Goal: Task Accomplishment & Management: Complete application form

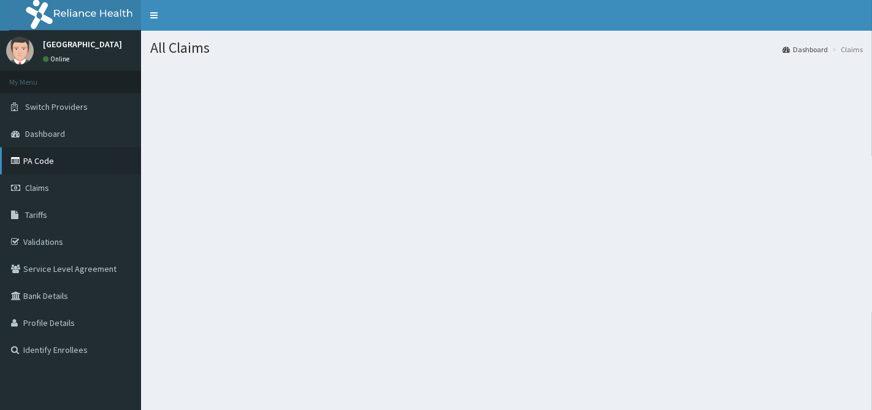
click at [29, 158] on link "PA Code" at bounding box center [70, 160] width 141 height 27
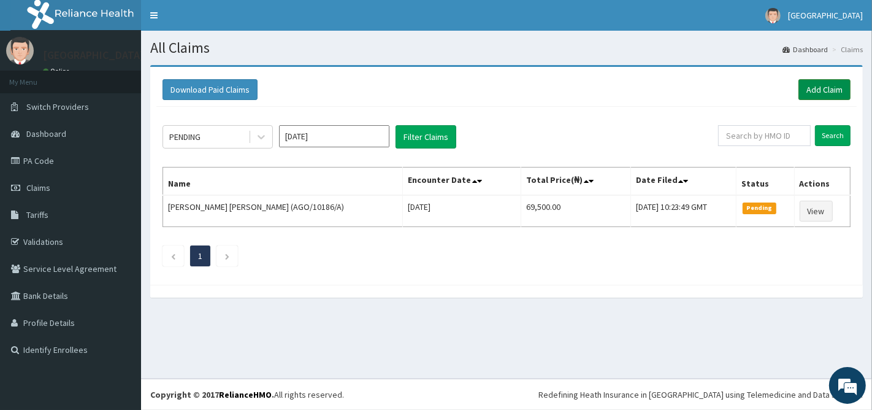
click at [825, 93] on link "Add Claim" at bounding box center [824, 89] width 52 height 21
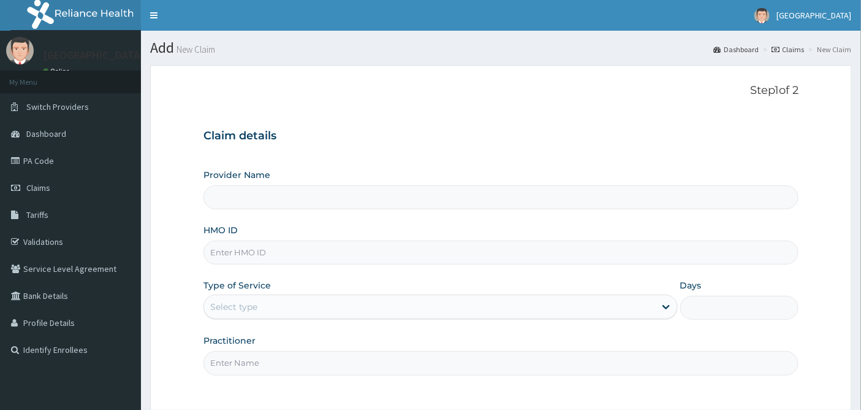
type input "Emel Hospital"
click at [256, 250] on input "HMO ID" at bounding box center [502, 252] width 596 height 24
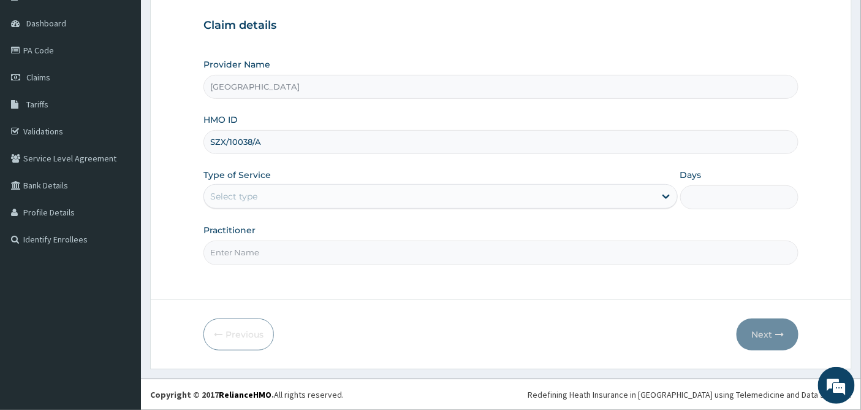
type input "SZX/10038/A"
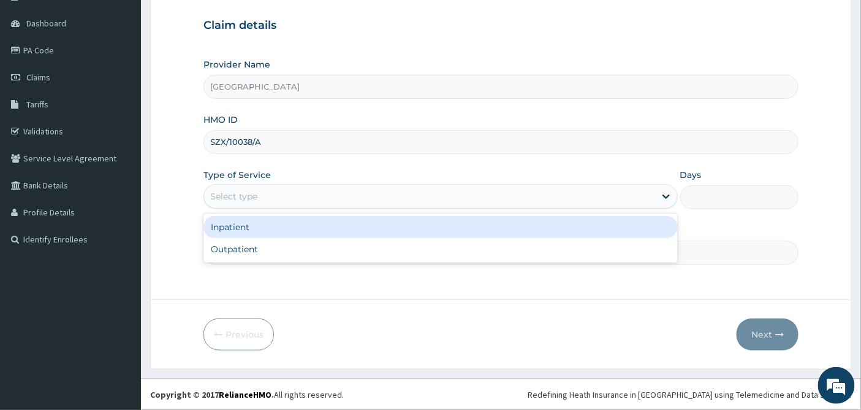
click at [277, 190] on div "Select type" at bounding box center [429, 196] width 451 height 20
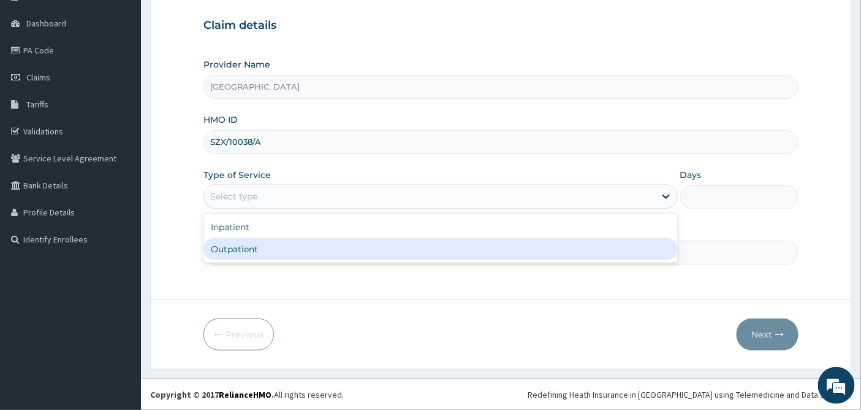
click at [254, 248] on div "Outpatient" at bounding box center [441, 249] width 475 height 22
type input "1"
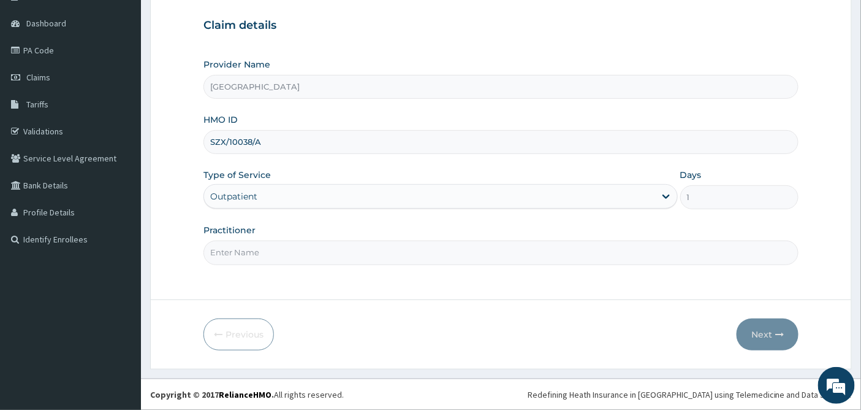
click at [253, 250] on input "Practitioner" at bounding box center [502, 252] width 596 height 24
type input "DR UDOH"
click at [761, 333] on button "Next" at bounding box center [768, 334] width 62 height 32
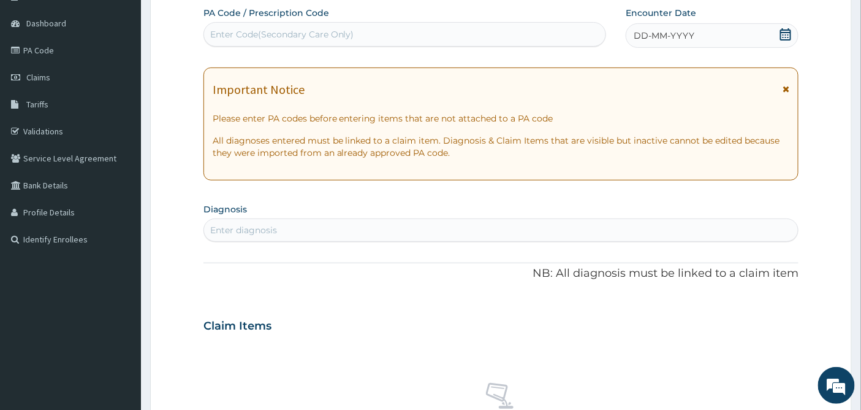
click at [220, 31] on div "Enter Code(Secondary Care Only)" at bounding box center [282, 34] width 144 height 12
type input "PA/F4DDC9"
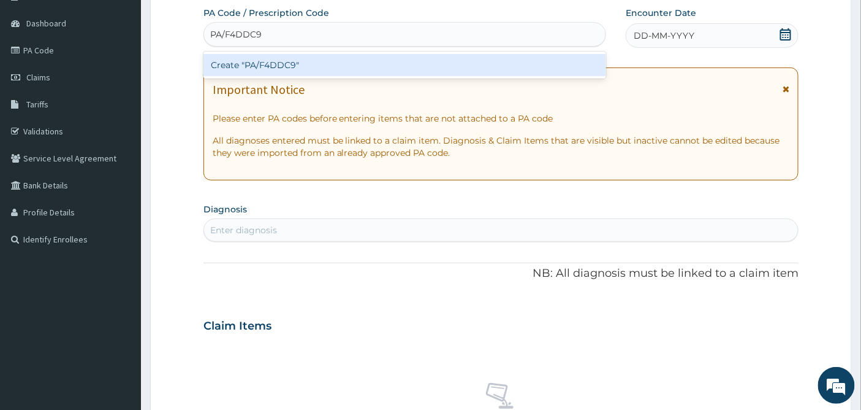
click at [286, 63] on div "Create "PA/F4DDC9"" at bounding box center [405, 65] width 403 height 22
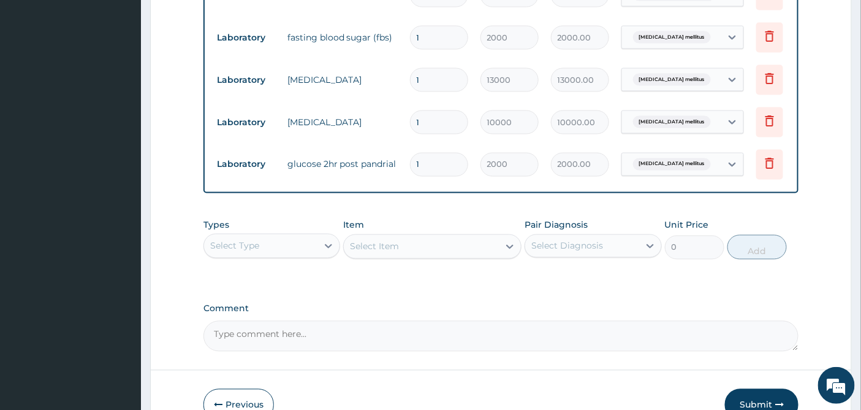
scroll to position [724, 0]
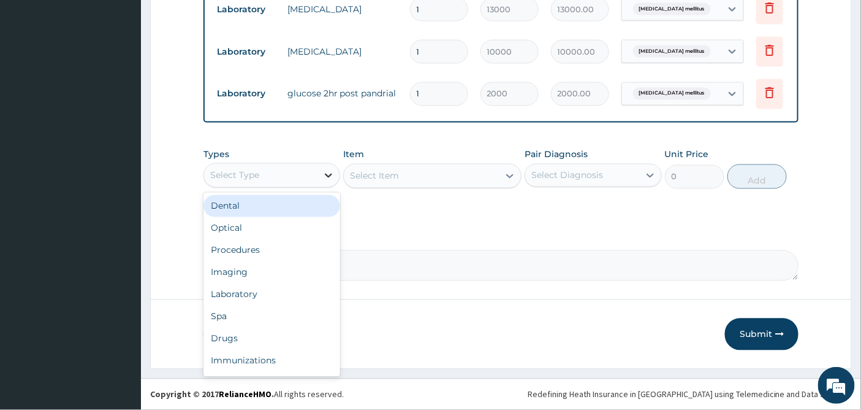
click at [334, 176] on icon at bounding box center [329, 175] width 12 height 12
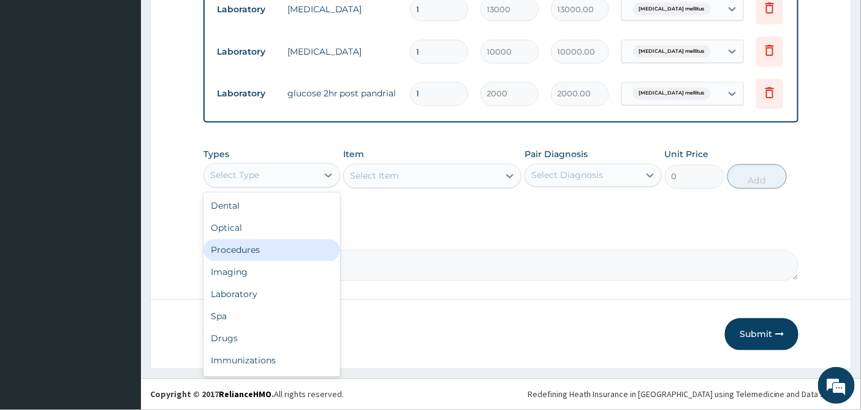
click at [279, 247] on div "Procedures" at bounding box center [272, 250] width 137 height 22
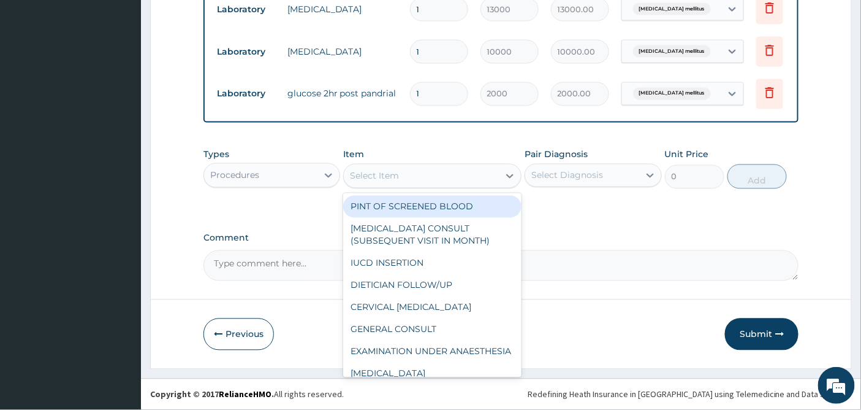
click at [462, 173] on div "Select Item" at bounding box center [421, 176] width 155 height 20
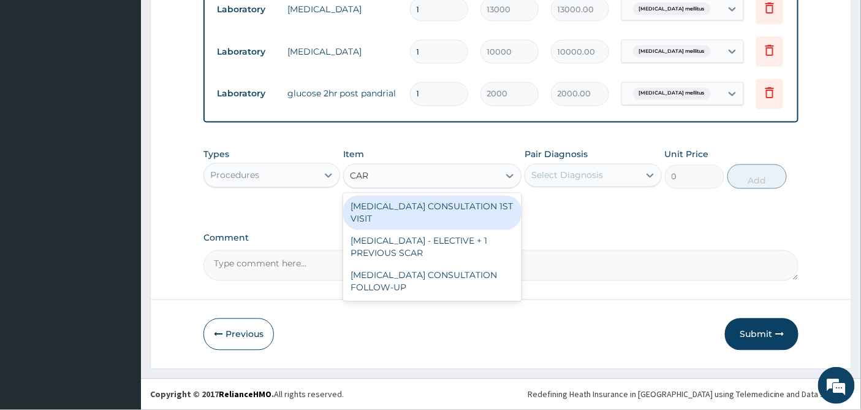
type input "CARD"
click at [424, 206] on div "CARDIOLOGIST CONSULTATION 1ST VISIT" at bounding box center [432, 213] width 178 height 34
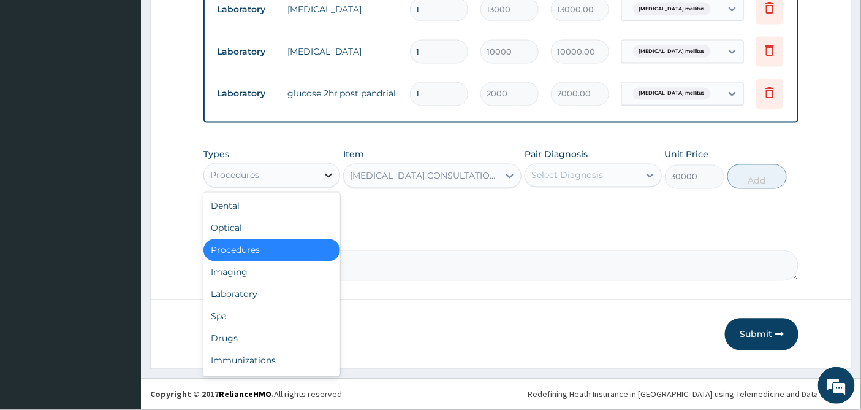
click at [325, 174] on icon at bounding box center [329, 175] width 12 height 12
click at [234, 336] on div "Drugs" at bounding box center [272, 338] width 137 height 22
type input "0"
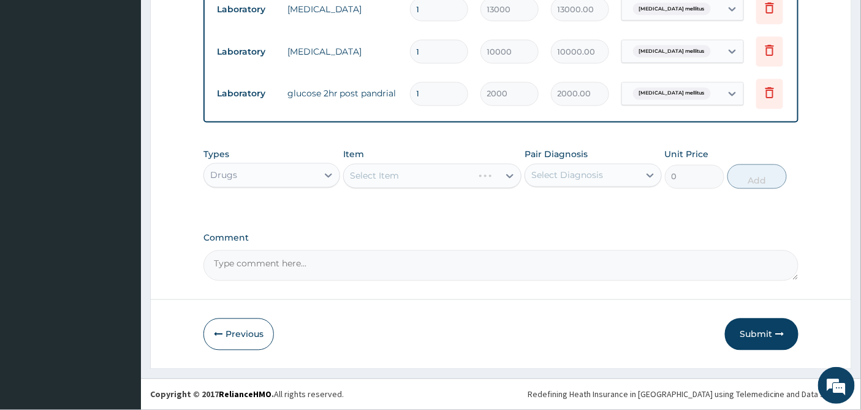
click at [462, 173] on div "Select Item" at bounding box center [432, 176] width 178 height 25
click at [488, 180] on div "Select Item" at bounding box center [432, 176] width 178 height 25
click at [469, 174] on div "Select Item" at bounding box center [432, 176] width 178 height 25
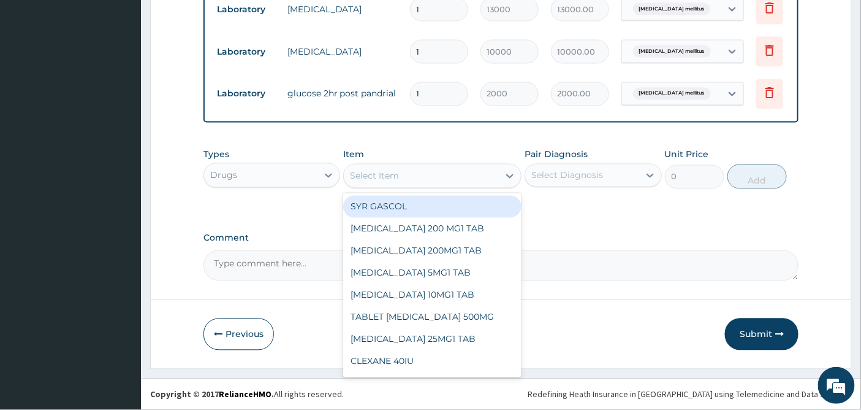
click at [487, 177] on div "Select Item" at bounding box center [421, 176] width 155 height 20
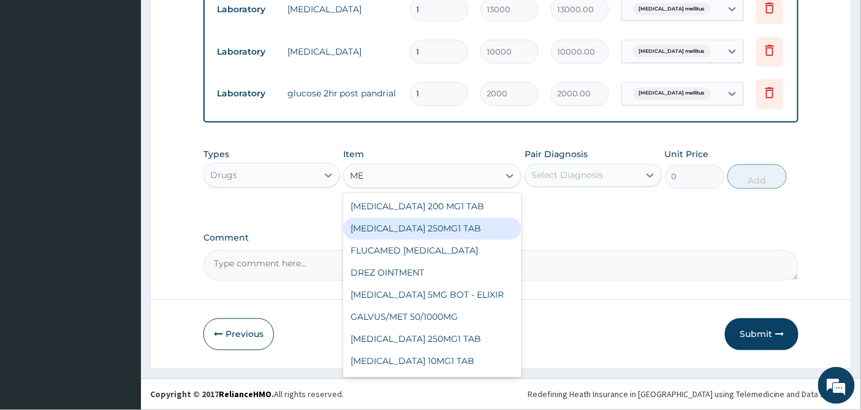
type input "M"
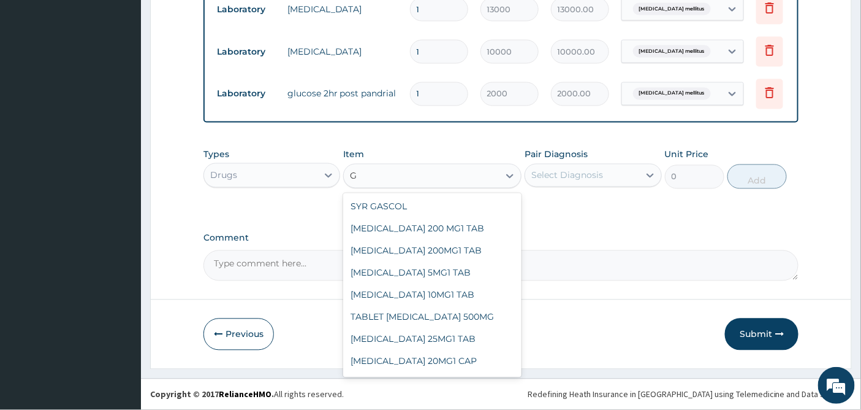
type input "GL"
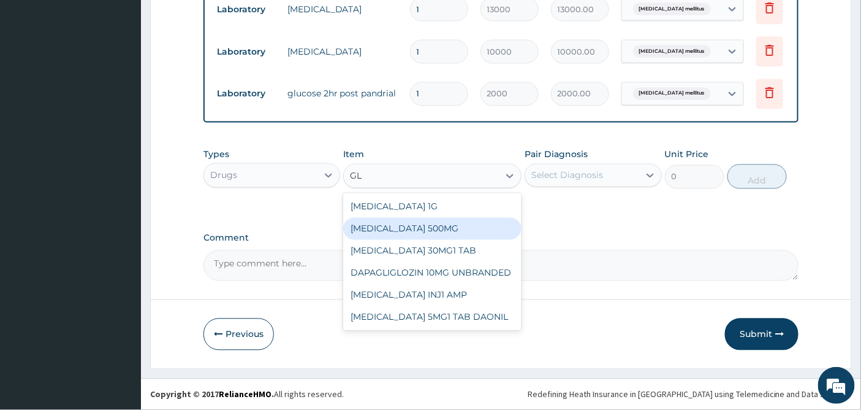
click at [437, 227] on div "GLUCOPHAGE 500MG" at bounding box center [432, 229] width 178 height 22
type input "300"
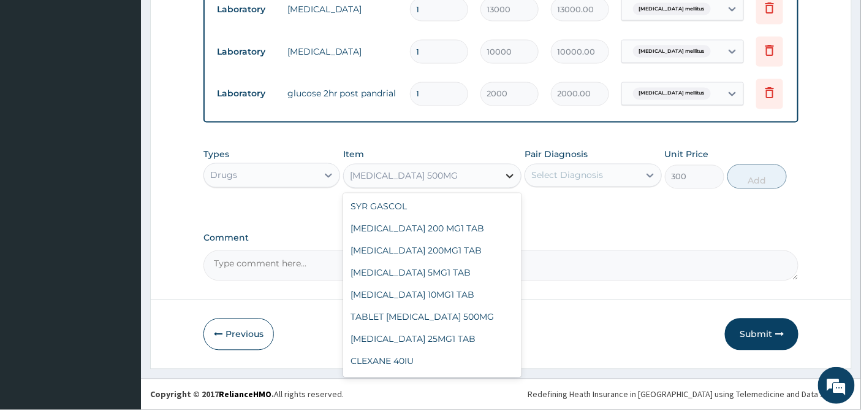
click at [506, 175] on icon at bounding box center [510, 176] width 12 height 12
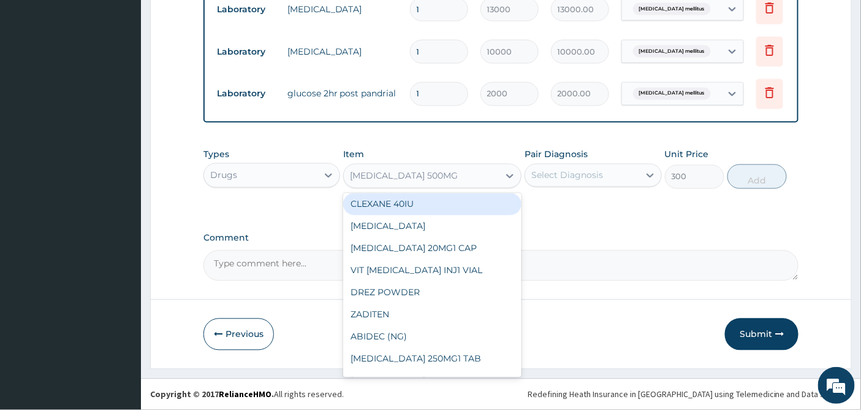
scroll to position [383, 0]
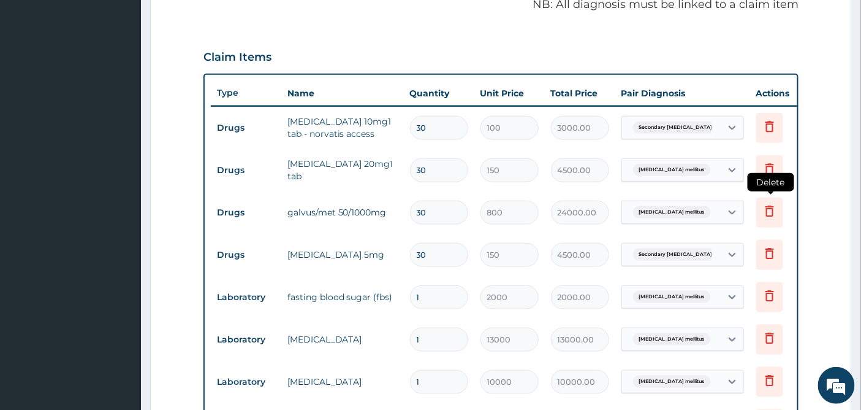
click at [770, 209] on icon at bounding box center [770, 211] width 15 height 15
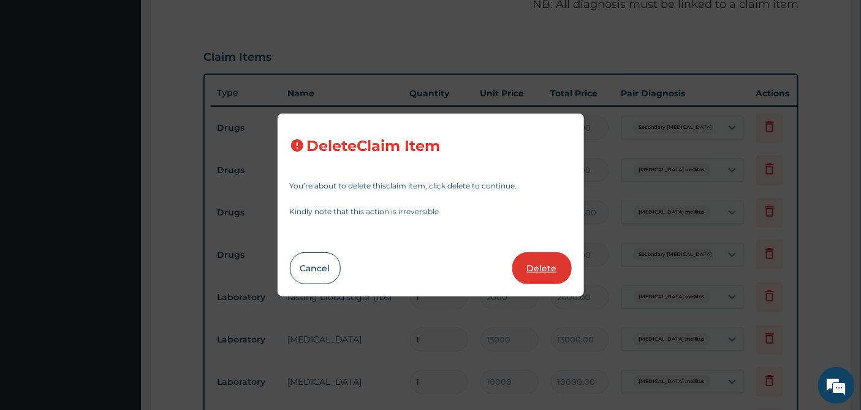
click at [548, 265] on button "Delete" at bounding box center [542, 268] width 59 height 32
type input "150"
type input "4500.00"
type input "1"
type input "2000"
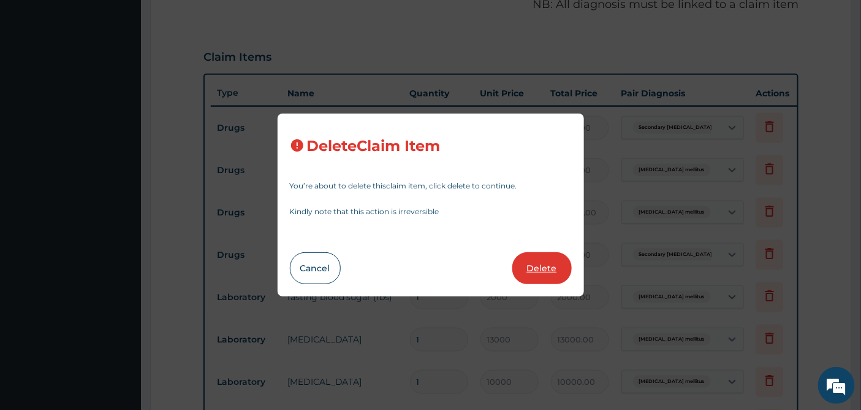
type input "2000.00"
type input "13000"
type input "13000.00"
type input "10000"
type input "10000.00"
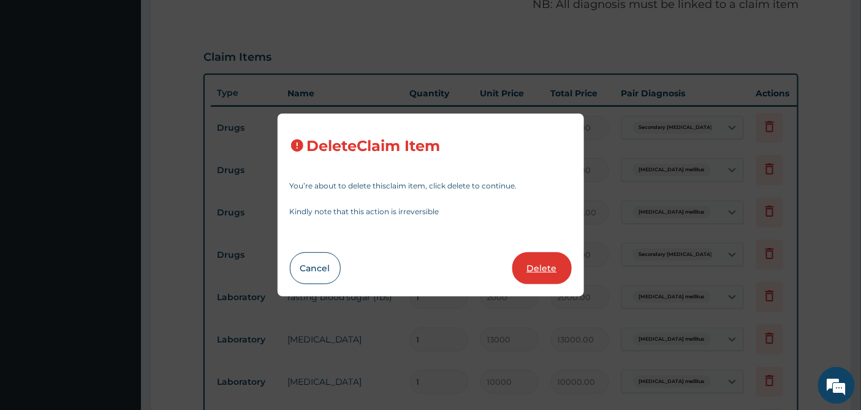
type input "2000"
type input "2000.00"
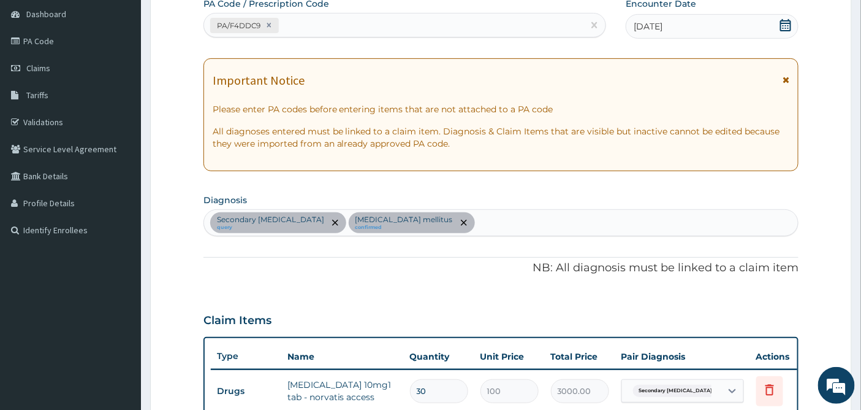
scroll to position [0, 0]
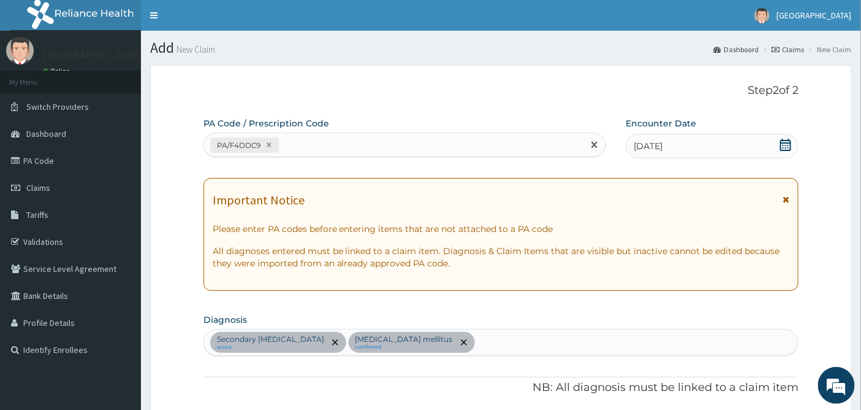
click at [309, 142] on div "PA/F4DDC9" at bounding box center [394, 145] width 380 height 20
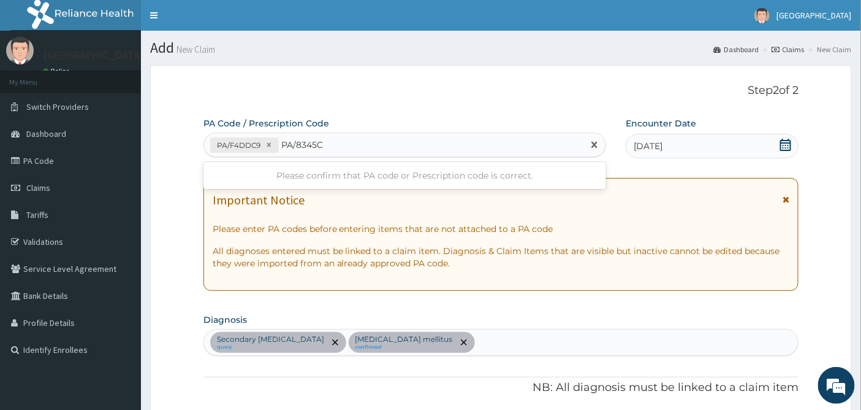
type input "PA/8345CB"
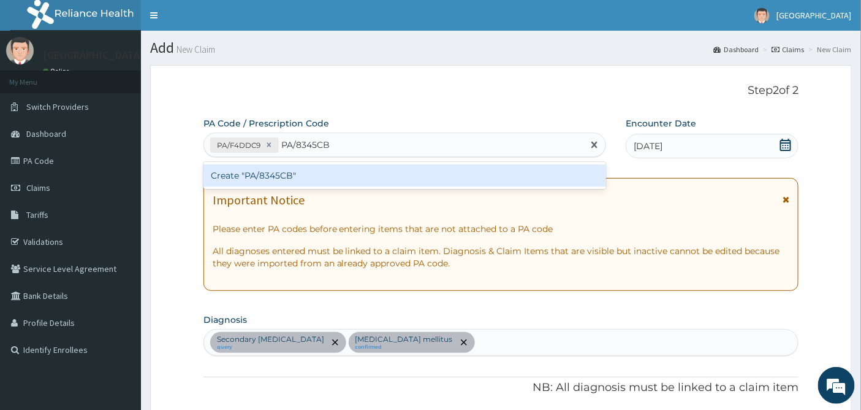
click at [316, 178] on div "Create "PA/8345CB"" at bounding box center [405, 175] width 403 height 22
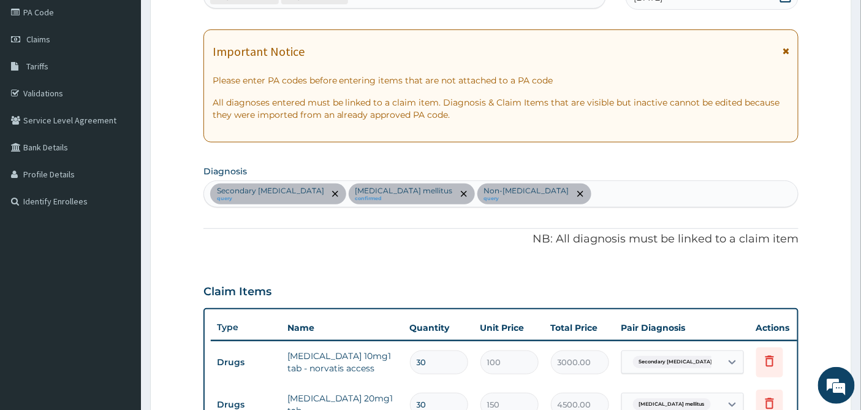
scroll to position [126, 0]
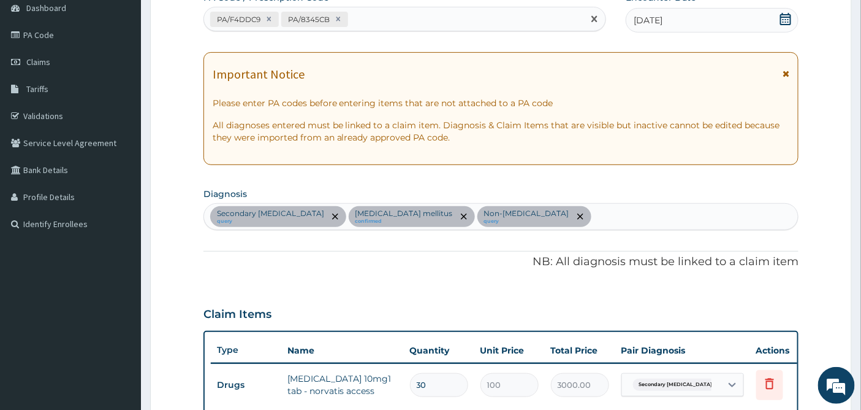
click at [383, 17] on div "PA/F4DDC9 PA/8345CB" at bounding box center [394, 19] width 380 height 20
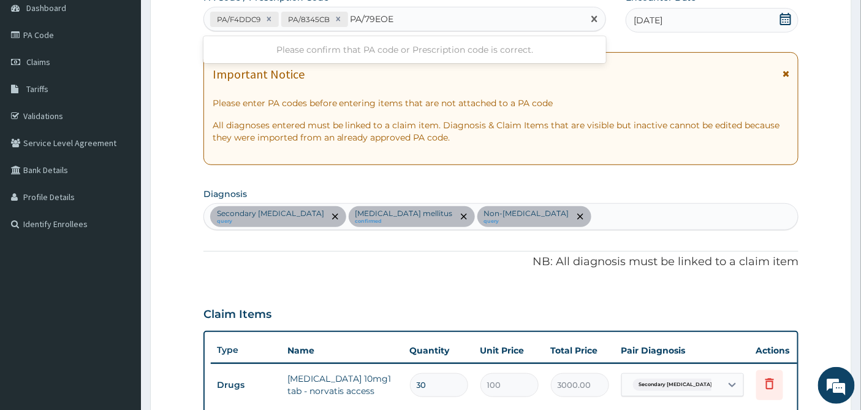
type input "PA/79EOE7"
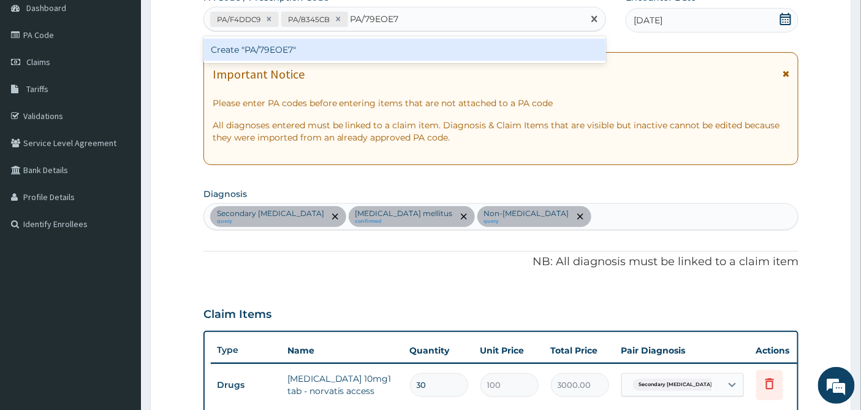
click at [305, 50] on div "Create "PA/79EOE7"" at bounding box center [405, 50] width 403 height 22
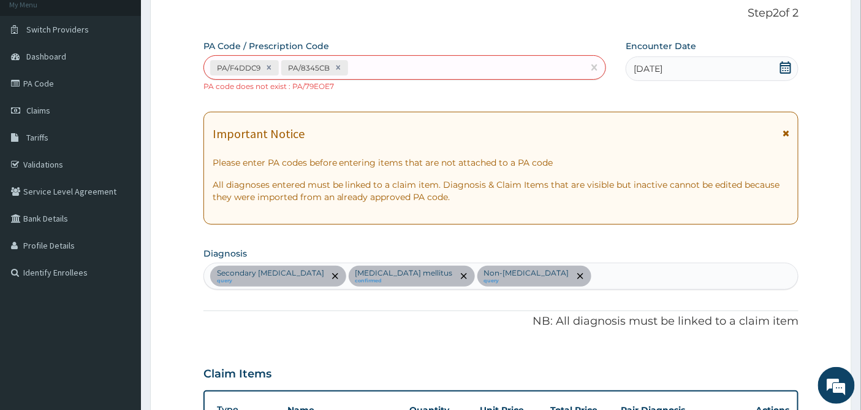
scroll to position [69, 0]
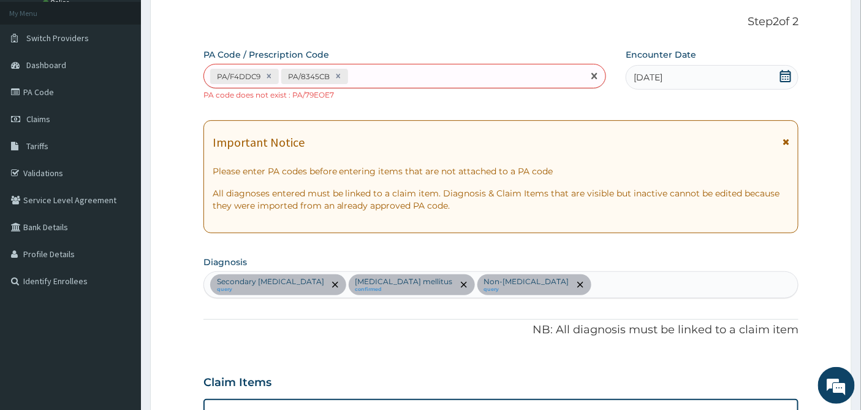
click at [360, 71] on div "PA/F4DDC9 PA/8345CB" at bounding box center [394, 76] width 380 height 20
type input "PA/79E0E7"
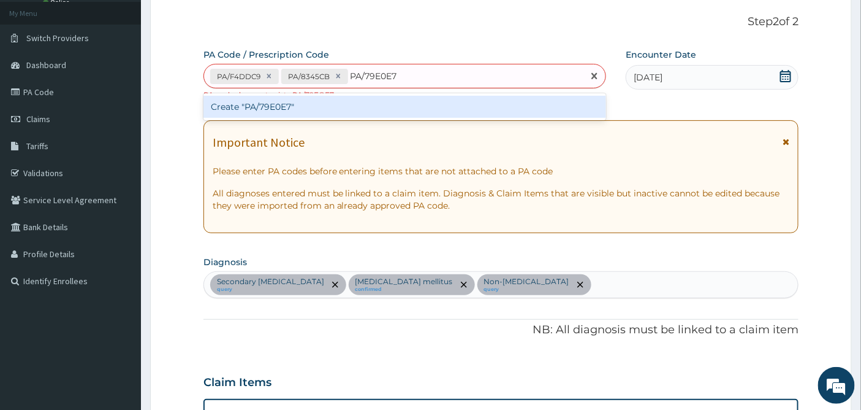
click at [334, 109] on div "Create "PA/79E0E7"" at bounding box center [405, 107] width 403 height 22
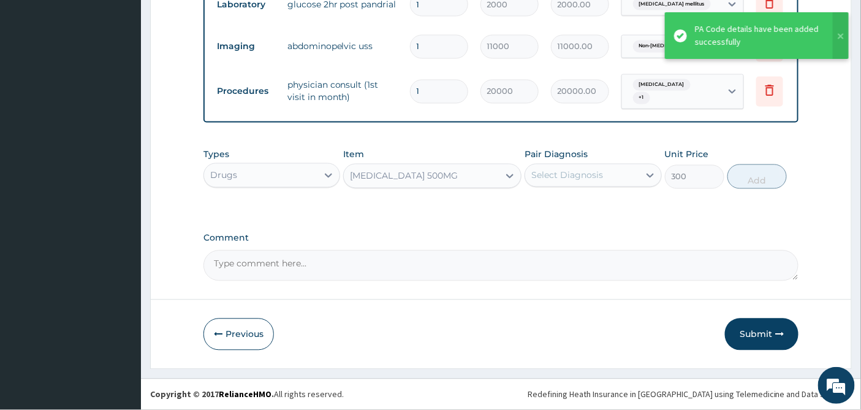
scroll to position [794, 0]
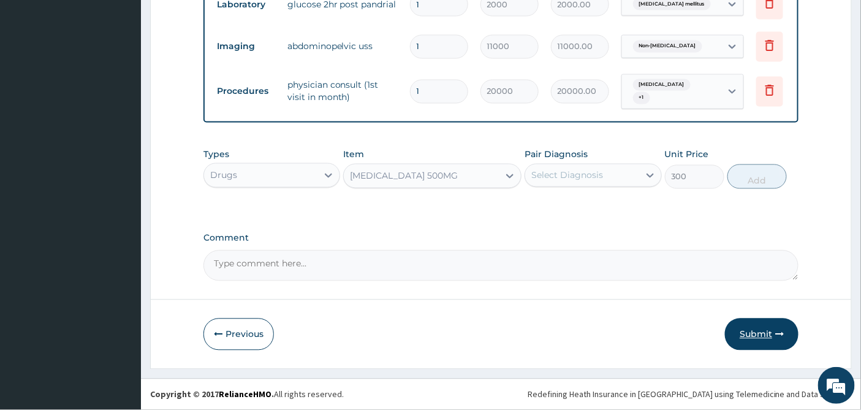
click at [759, 334] on button "Submit" at bounding box center [762, 334] width 74 height 32
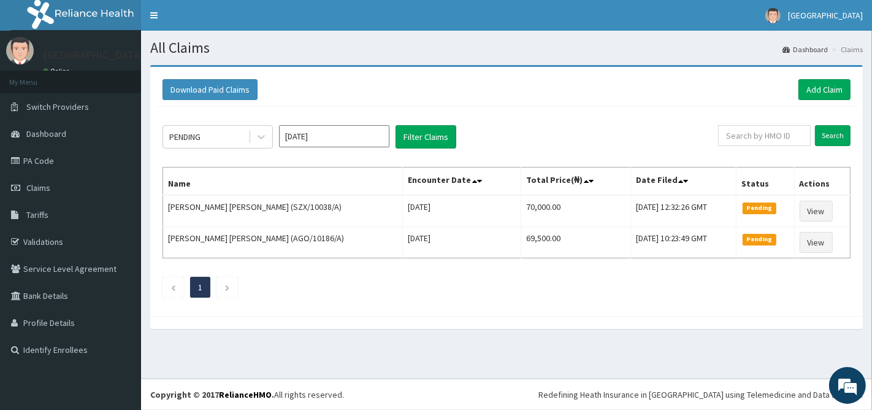
click at [759, 334] on div "Download Paid Claims Add Claim × Note you can only download claims within a max…" at bounding box center [506, 203] width 731 height 276
drag, startPoint x: 0, startPoint y: 0, endPoint x: 522, endPoint y: 285, distance: 594.3
